Goal: Navigation & Orientation: Go to known website

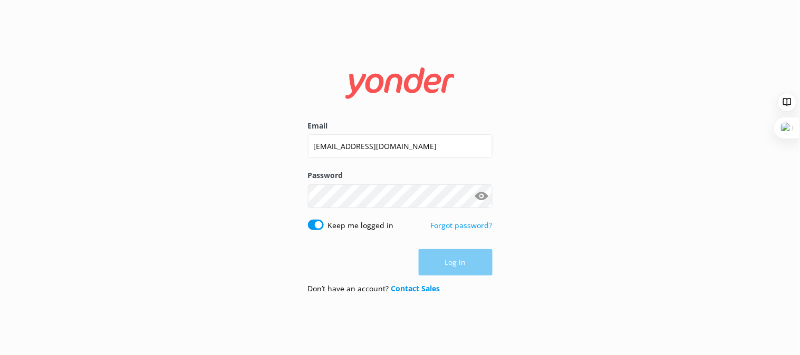
type input "[EMAIL_ADDRESS][DOMAIN_NAME]"
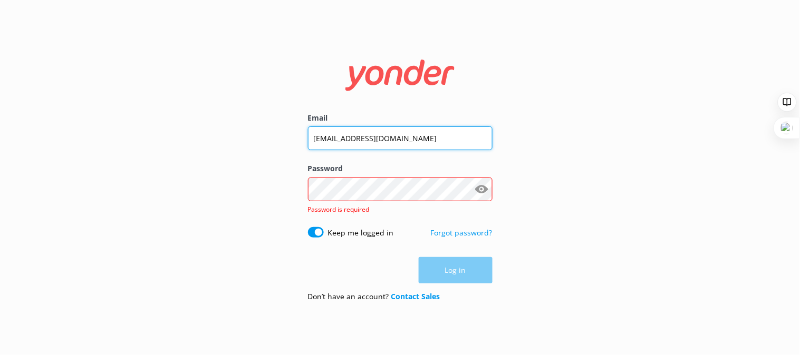
drag, startPoint x: 430, startPoint y: 143, endPoint x: 207, endPoint y: 127, distance: 223.5
click at [228, 128] on div "Email [EMAIL_ADDRESS][DOMAIN_NAME] Password Show password Password is required …" at bounding box center [400, 177] width 800 height 355
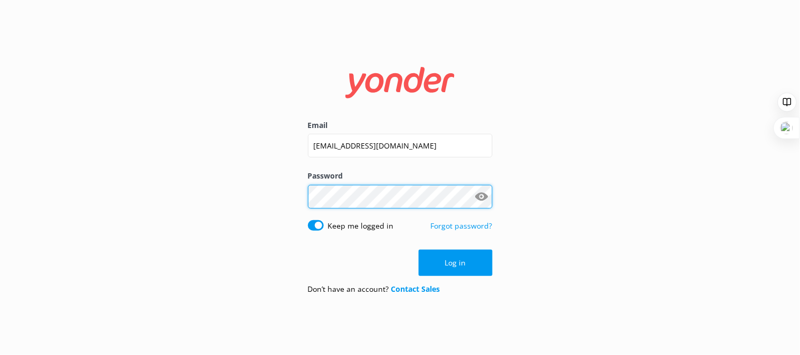
click button "Log in" at bounding box center [455, 263] width 74 height 26
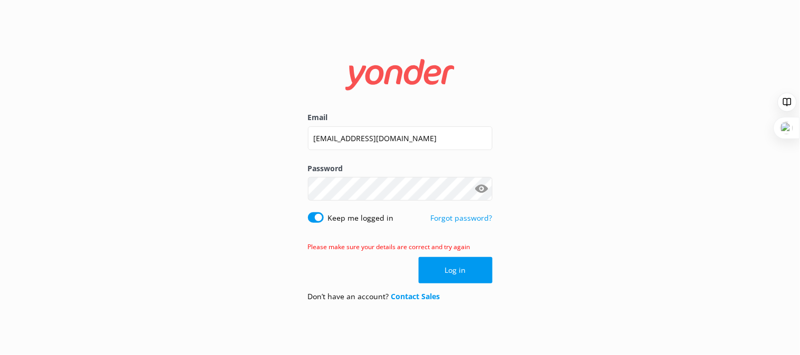
click at [483, 190] on button "Show password" at bounding box center [481, 189] width 21 height 21
click at [477, 271] on button "Log in" at bounding box center [455, 270] width 74 height 26
